Goal: Transaction & Acquisition: Book appointment/travel/reservation

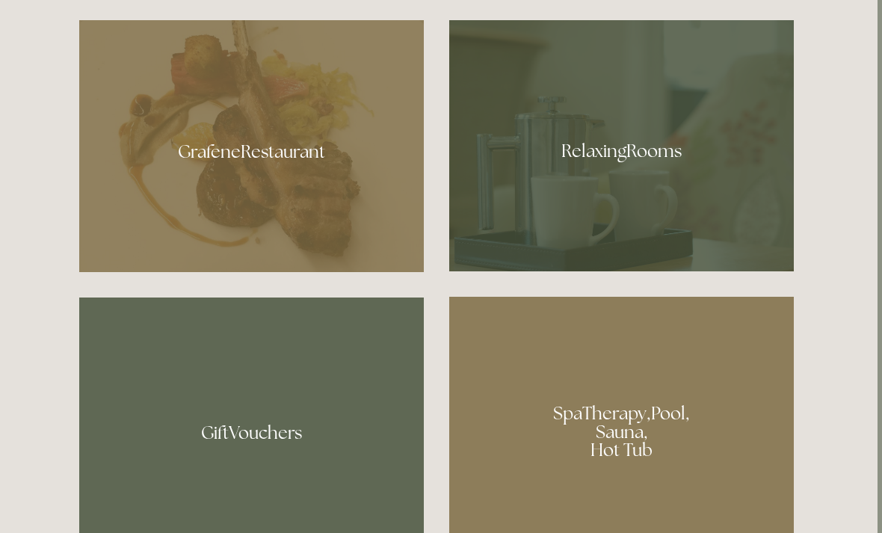
scroll to position [885, 4]
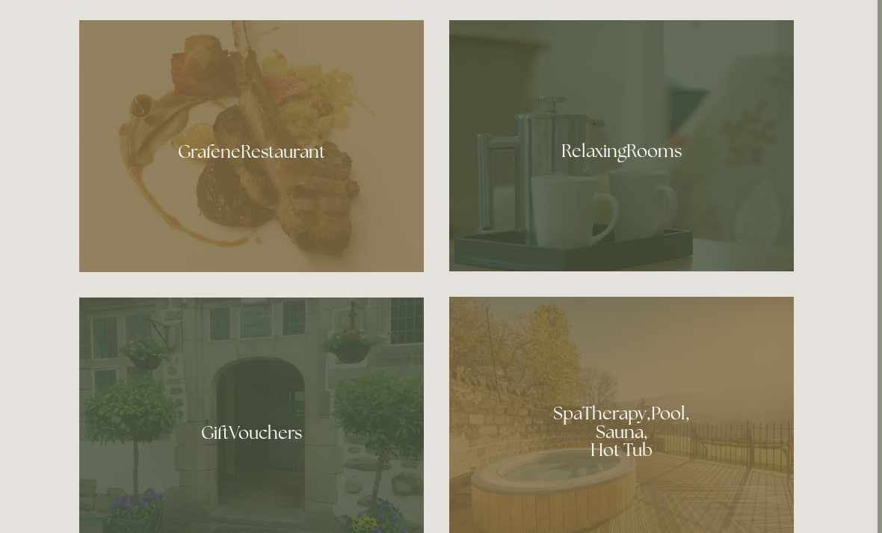
click at [636, 188] on div at bounding box center [621, 145] width 345 height 251
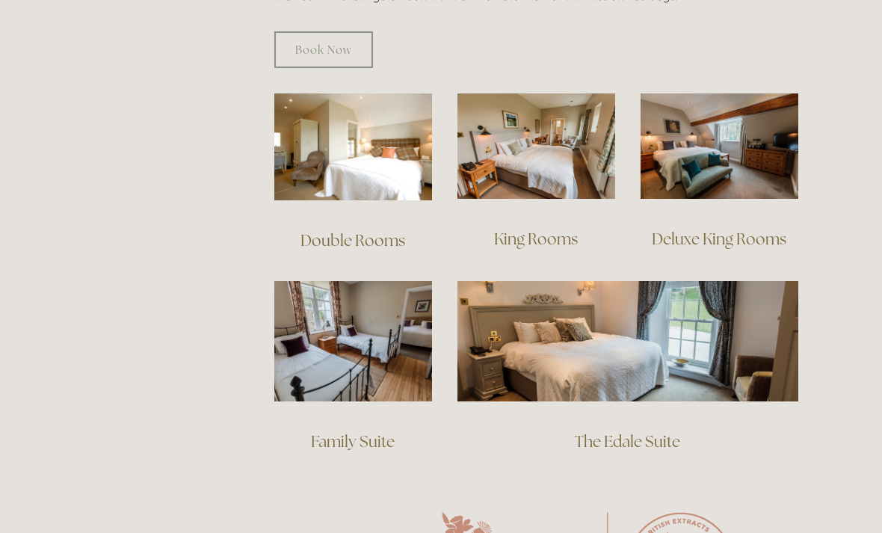
scroll to position [1005, 0]
click at [660, 329] on img at bounding box center [627, 341] width 341 height 120
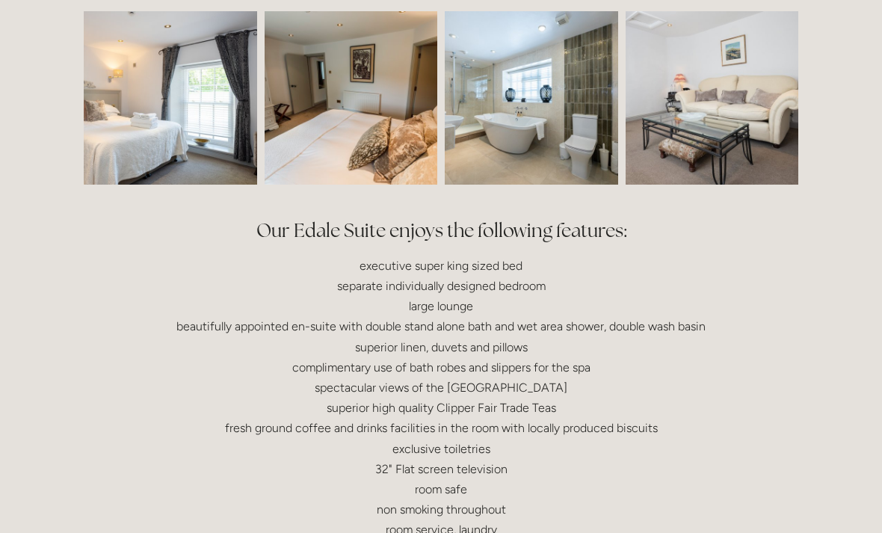
scroll to position [467, 0]
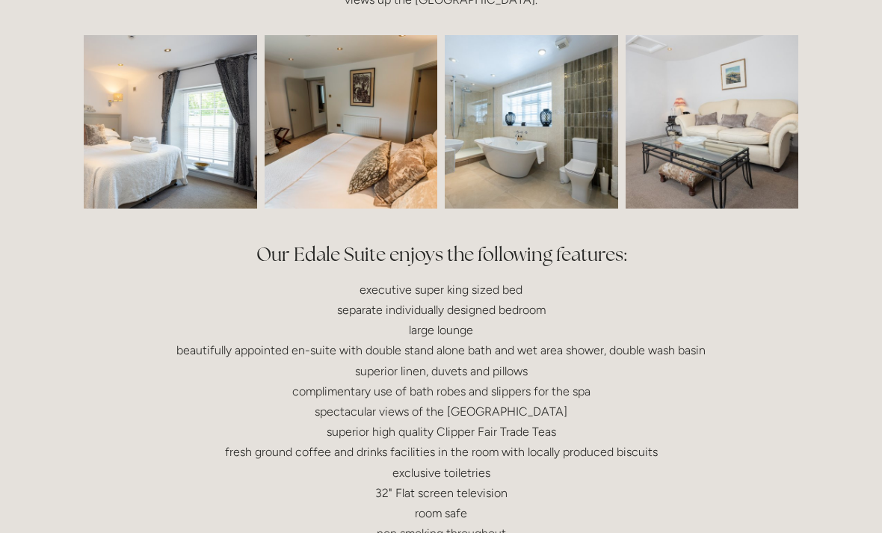
click at [186, 131] on img at bounding box center [135, 122] width 260 height 173
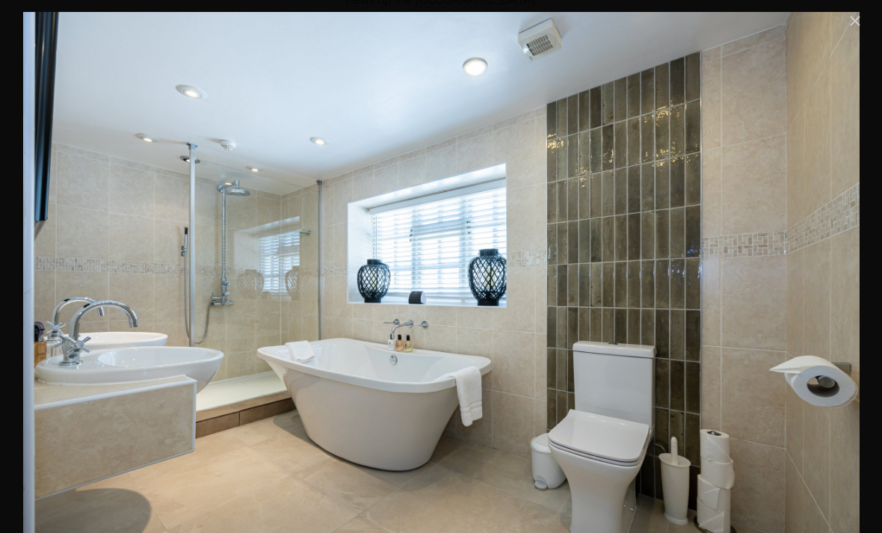
click at [854, 22] on link "Close" at bounding box center [855, 21] width 18 height 18
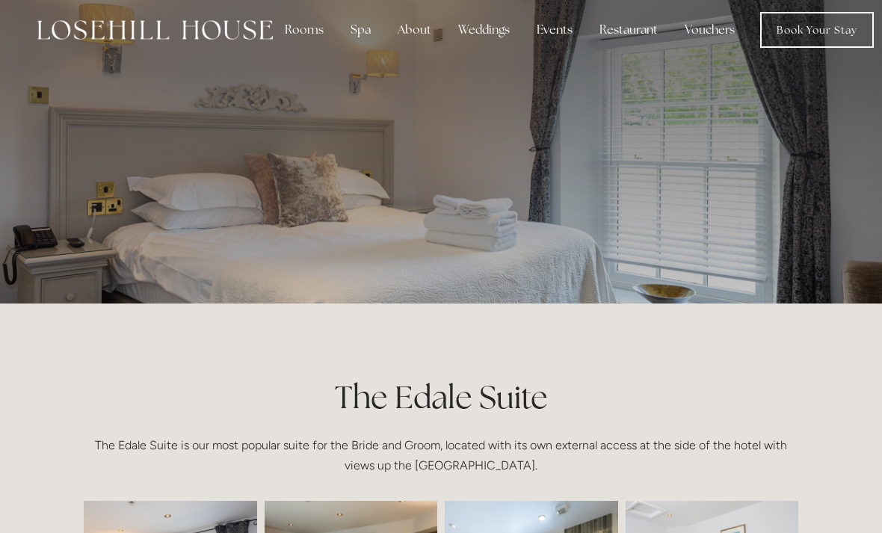
scroll to position [0, 0]
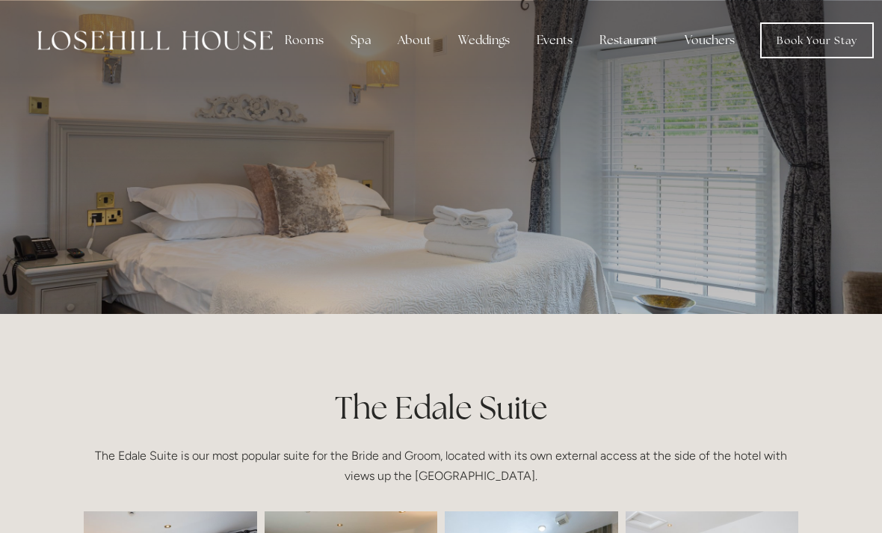
click at [217, 43] on img at bounding box center [154, 40] width 235 height 19
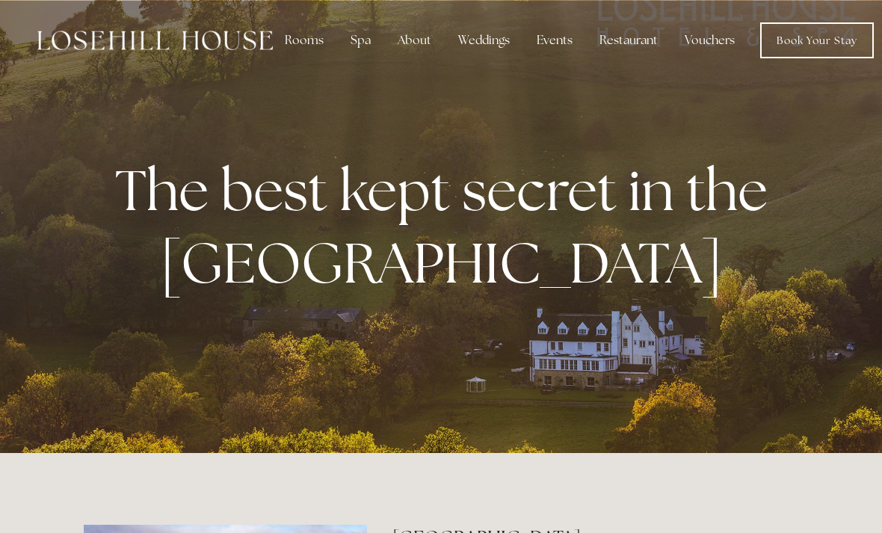
click at [297, 44] on div "Rooms" at bounding box center [304, 40] width 63 height 30
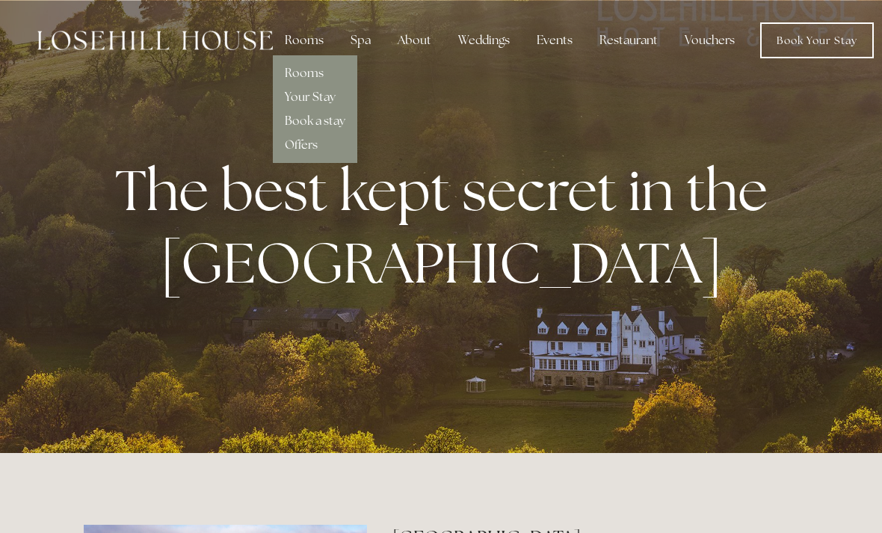
click at [315, 72] on link "Rooms" at bounding box center [304, 73] width 39 height 16
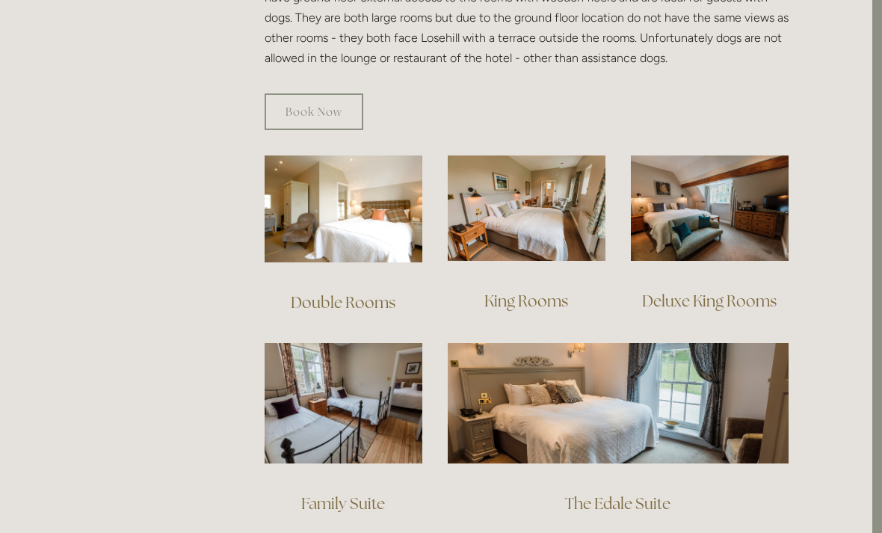
scroll to position [943, 10]
click at [661, 379] on img at bounding box center [618, 403] width 341 height 120
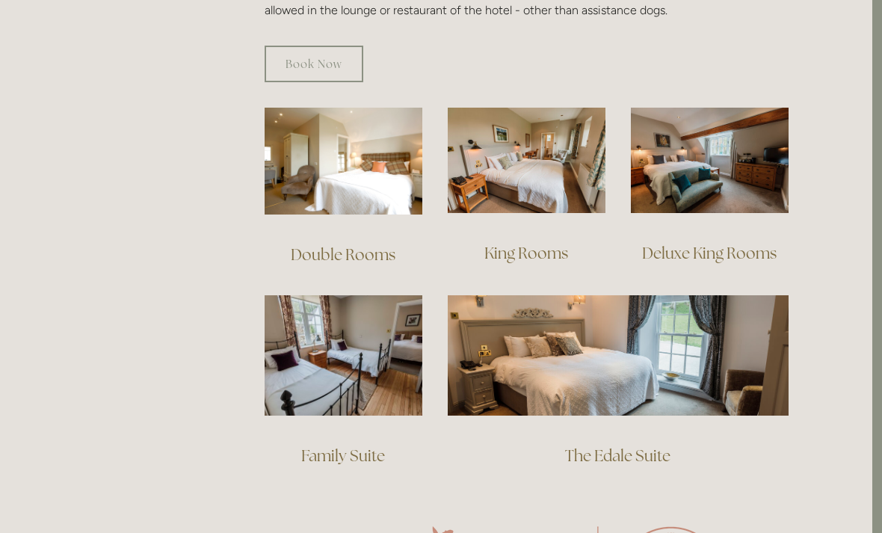
click at [363, 330] on img at bounding box center [344, 355] width 158 height 120
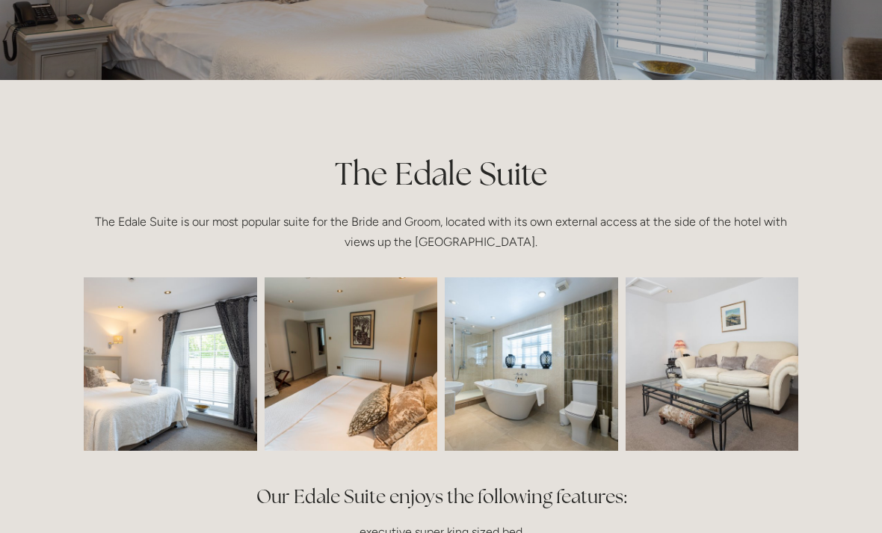
scroll to position [262, 0]
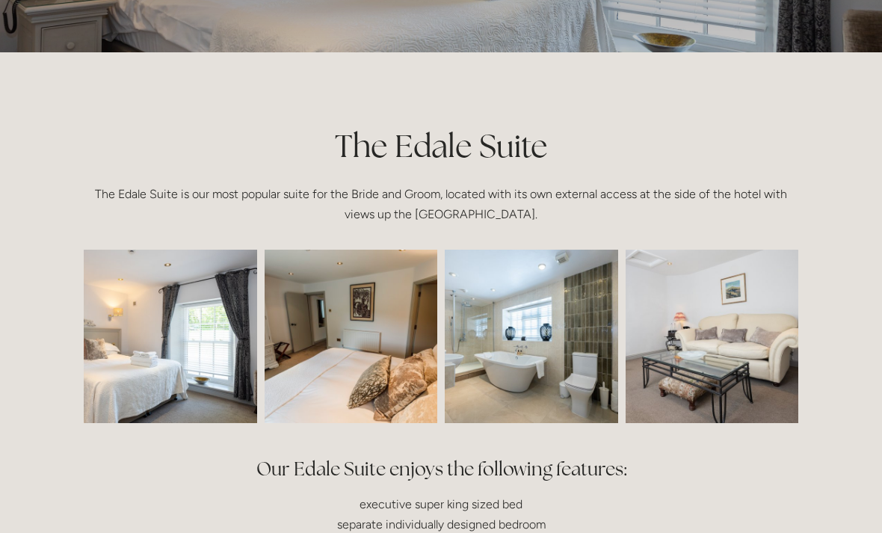
click at [720, 368] on img at bounding box center [711, 336] width 260 height 173
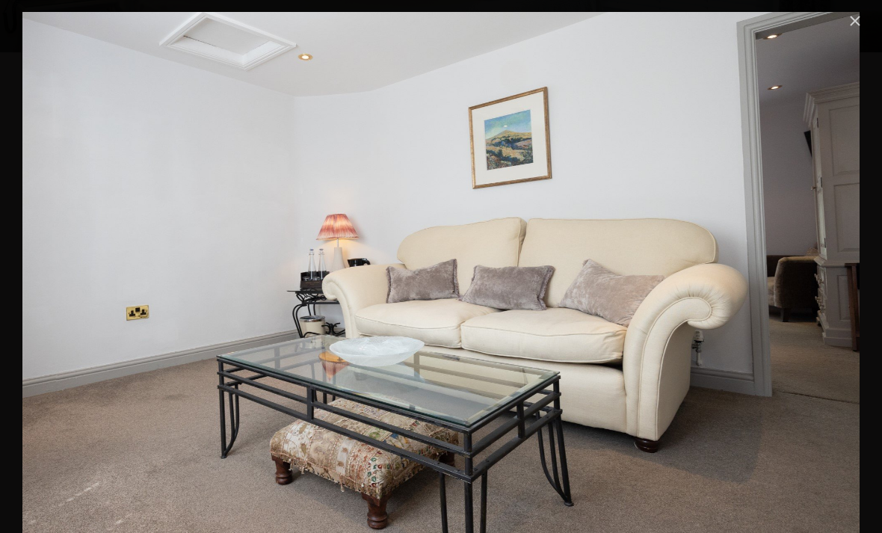
click at [855, 20] on link "Close" at bounding box center [855, 21] width 18 height 18
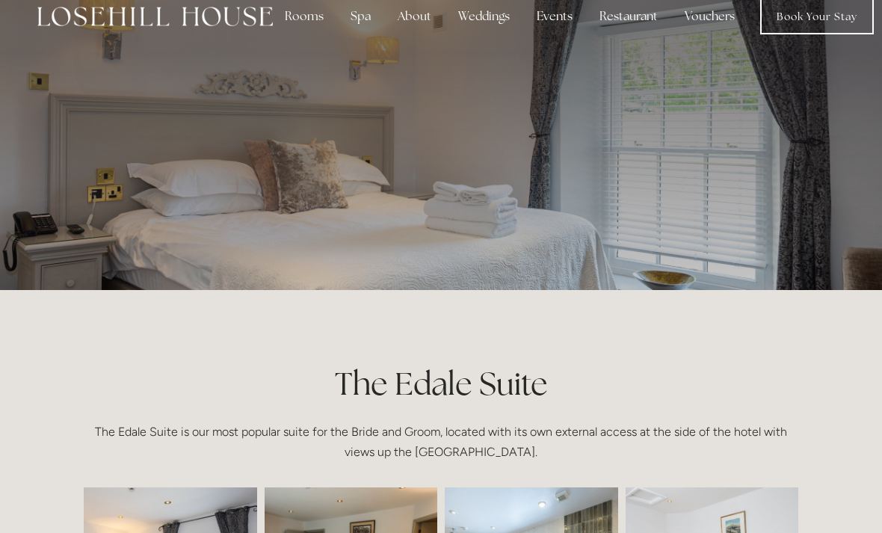
scroll to position [27, 0]
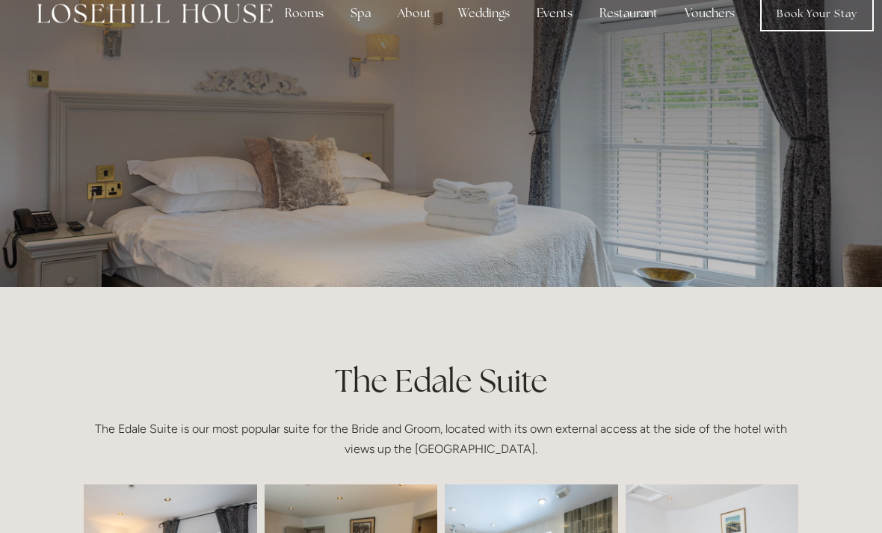
click at [550, 194] on div at bounding box center [441, 130] width 715 height 314
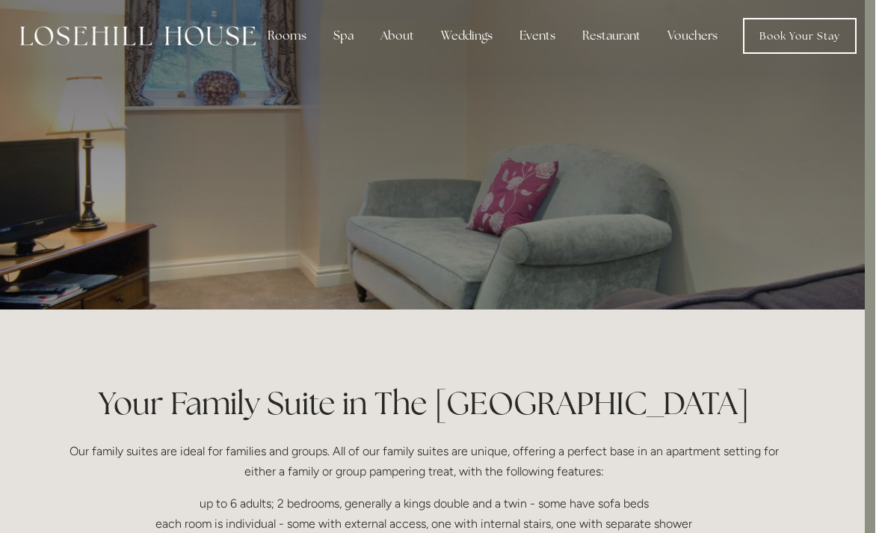
scroll to position [0, 10]
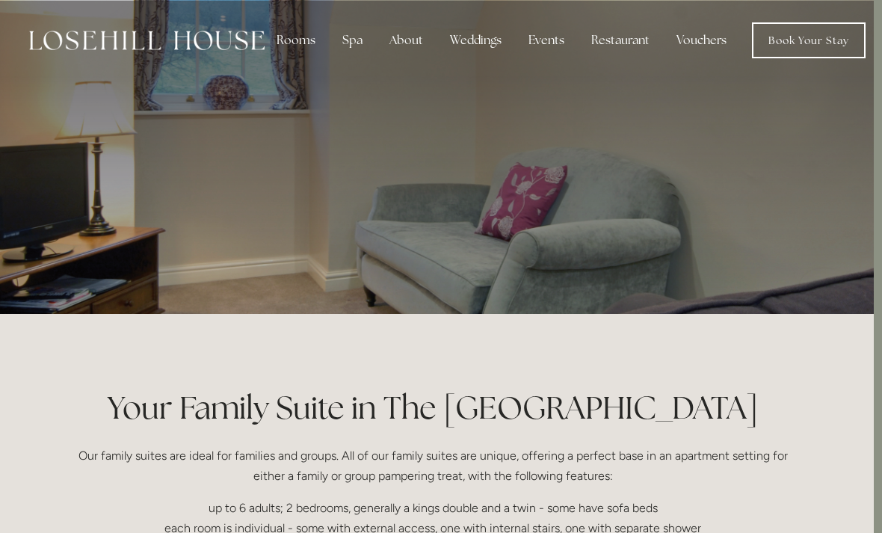
scroll to position [0, 8]
click at [824, 46] on link "Book Your Stay" at bounding box center [809, 40] width 114 height 36
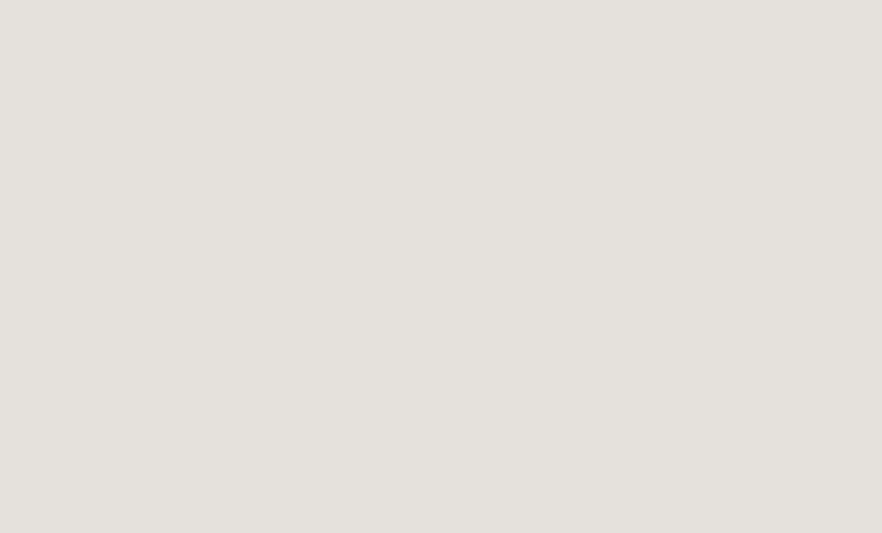
scroll to position [2188, 0]
